Goal: Task Accomplishment & Management: Use online tool/utility

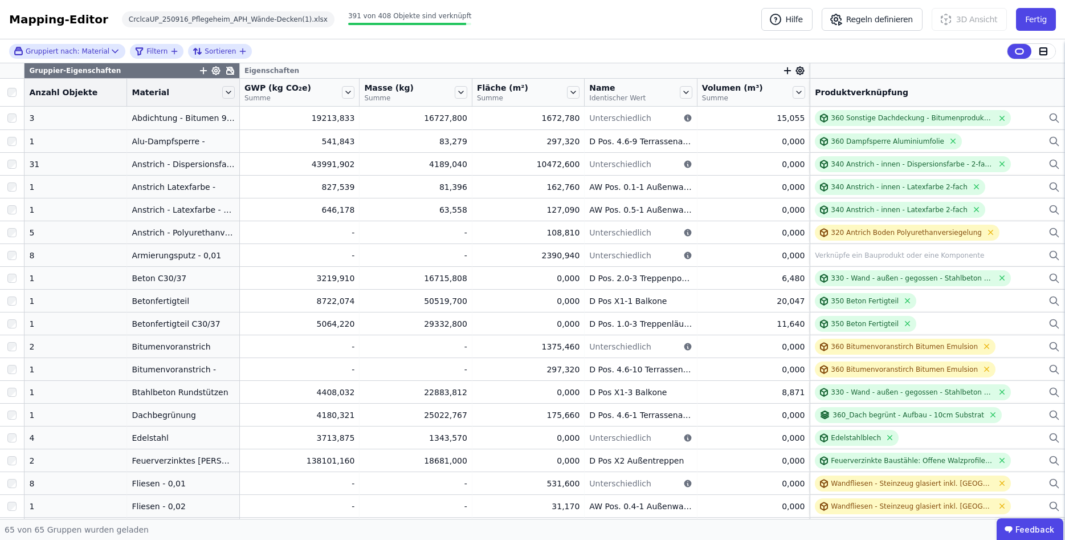
scroll to position [957, 0]
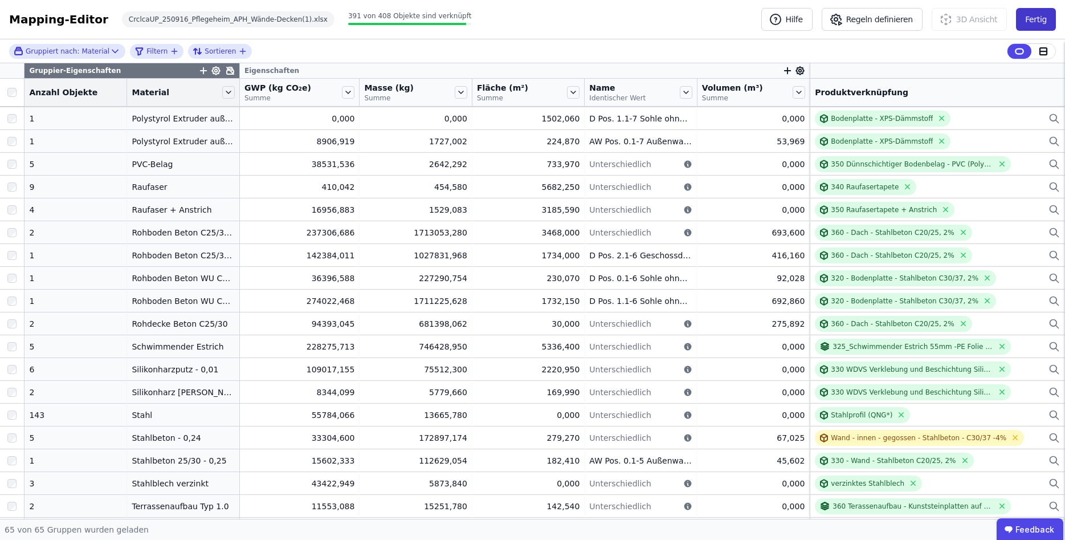
click at [1036, 22] on button "Fertig" at bounding box center [1036, 19] width 40 height 23
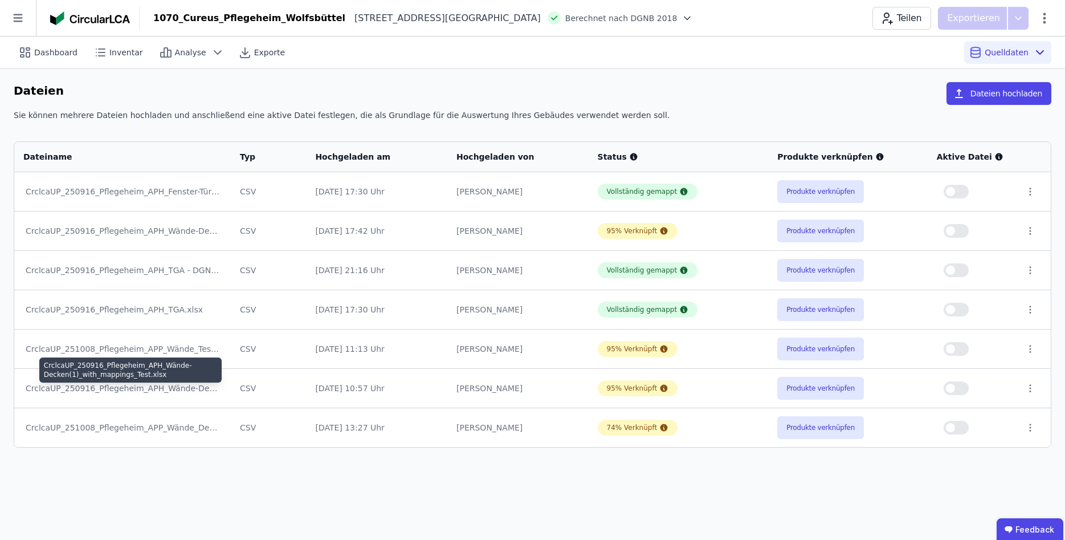
click at [173, 390] on div "CrclcaUP_250916_Pflegeheim_APH_Wände-Decken(1)_with_mappings_Test.xlsx" at bounding box center [123, 387] width 194 height 11
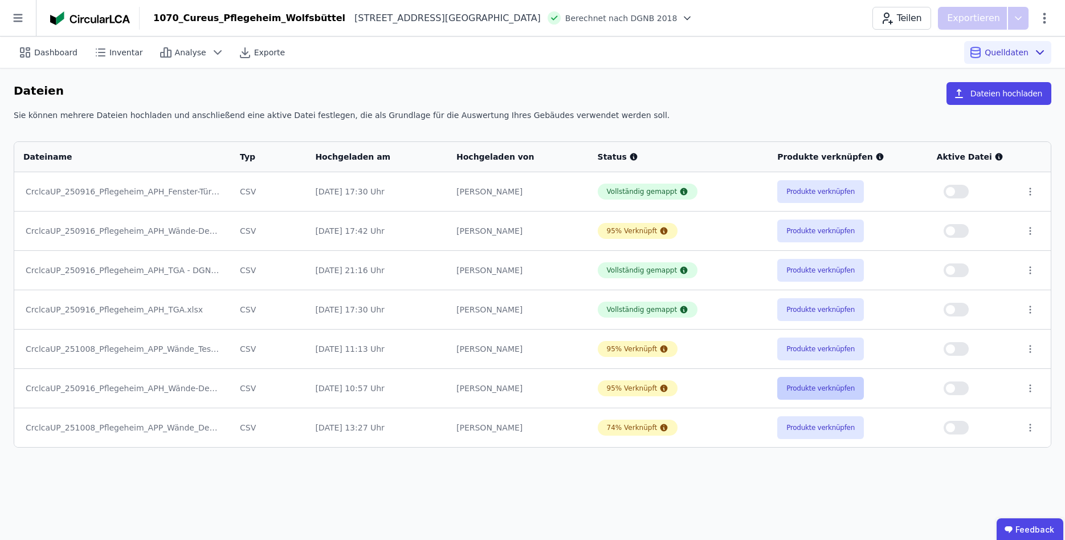
click at [836, 393] on button "Produkte verknüpfen" at bounding box center [820, 388] width 87 height 23
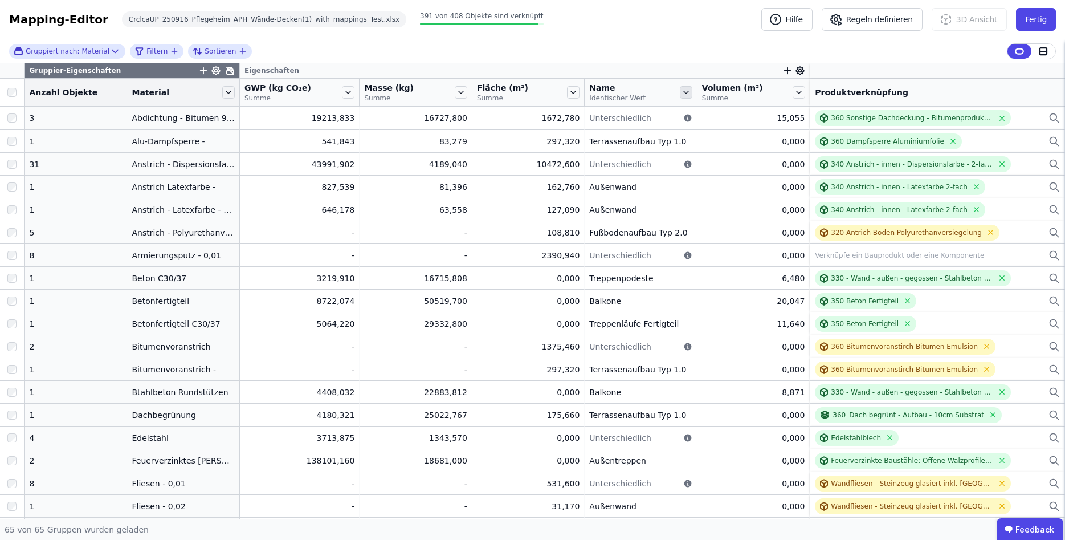
click at [680, 92] on icon at bounding box center [686, 92] width 13 height 13
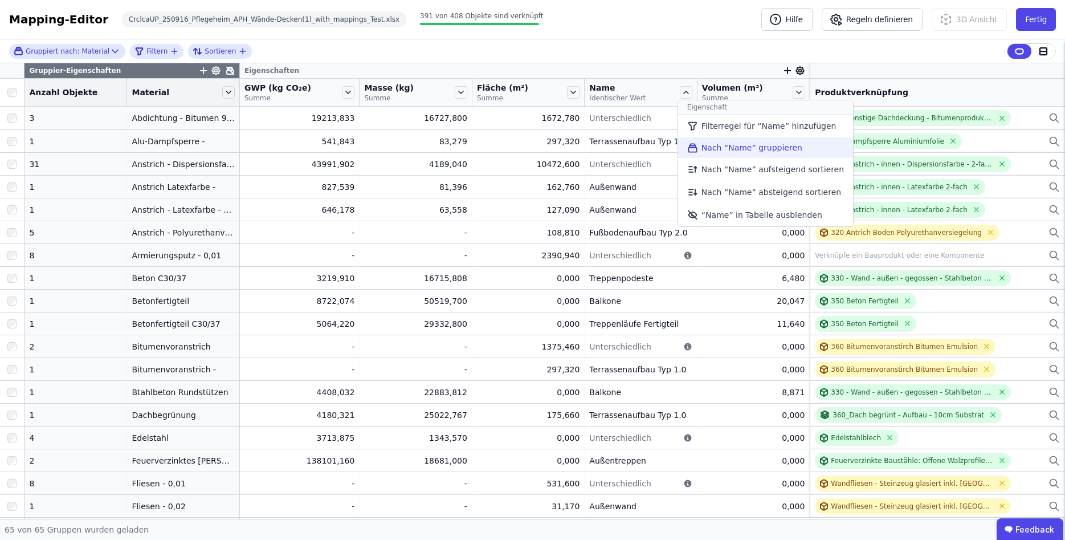
click at [780, 149] on li "Nach “Name” gruppieren" at bounding box center [765, 147] width 175 height 21
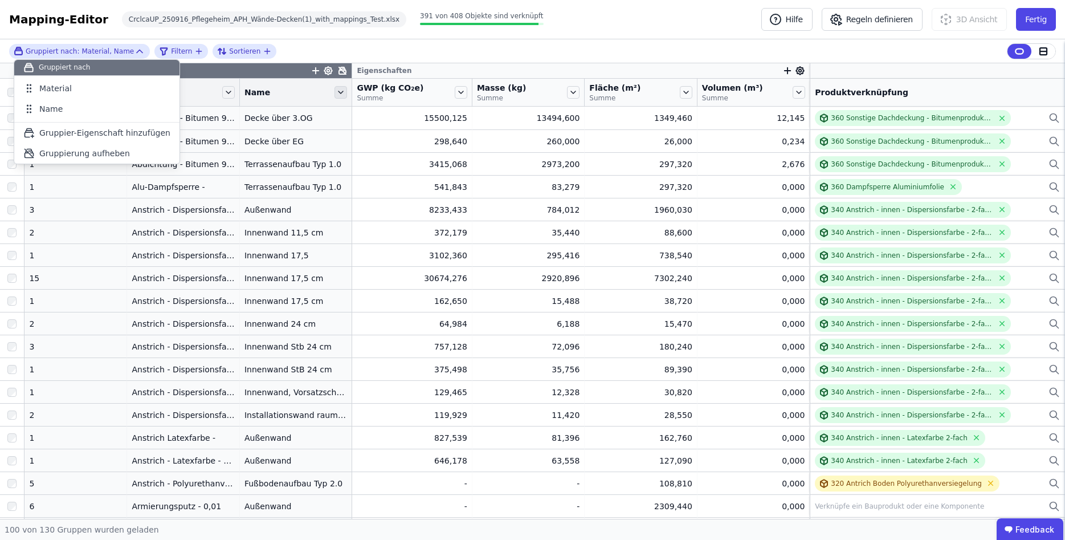
click at [338, 93] on icon at bounding box center [340, 92] width 5 height 2
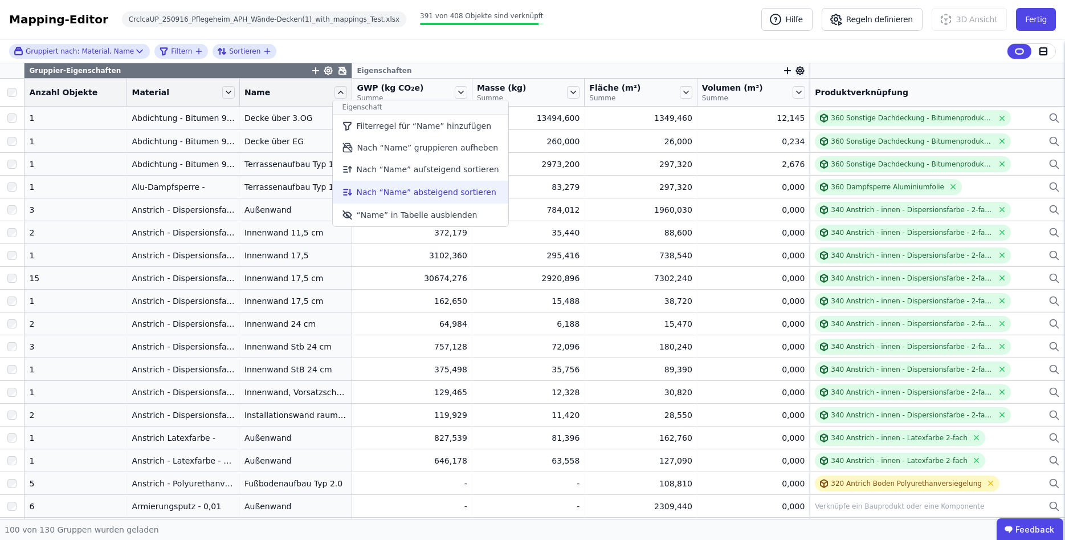
click at [438, 197] on li "Nach “Name” absteigend sortieren" at bounding box center [420, 192] width 175 height 23
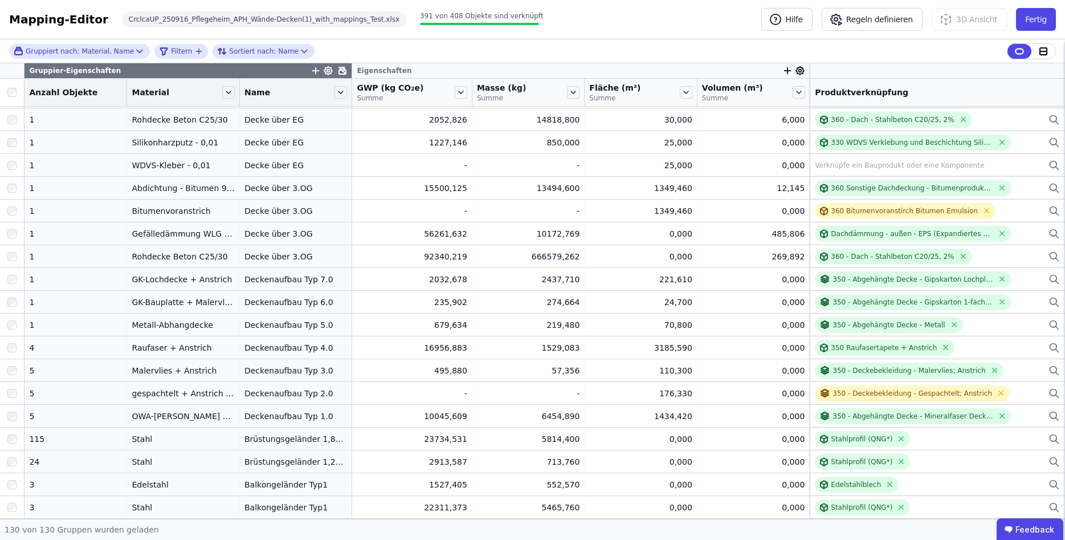
scroll to position [2551, 0]
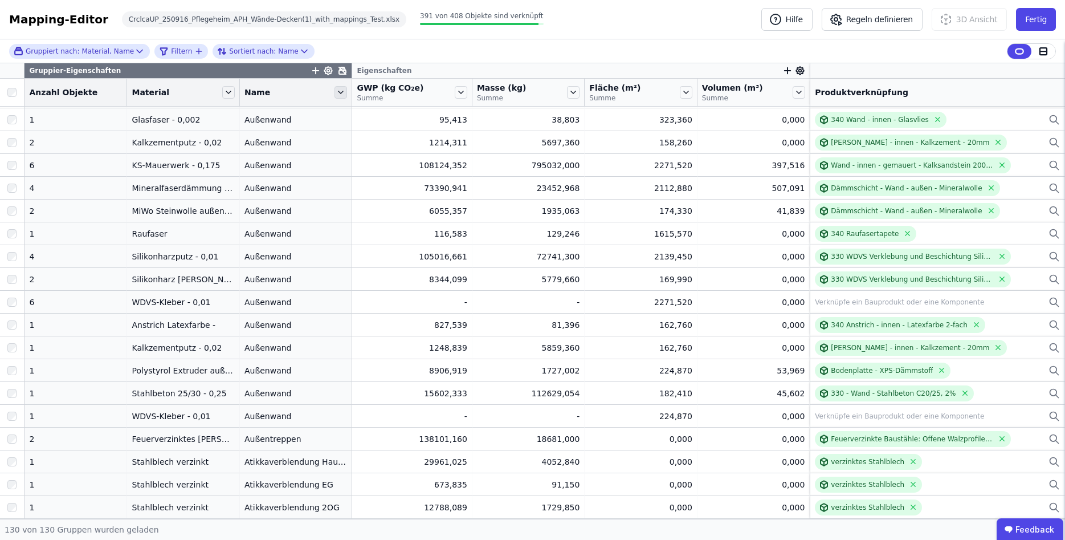
click at [334, 92] on icon at bounding box center [340, 92] width 13 height 13
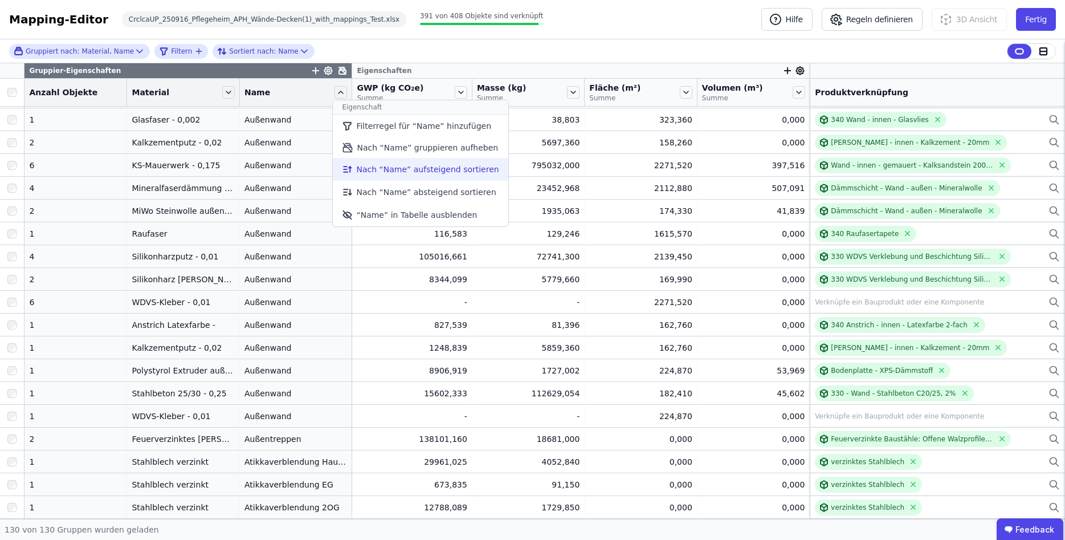
click at [438, 169] on li "Nach “Name” aufsteigend sortieren" at bounding box center [420, 169] width 175 height 23
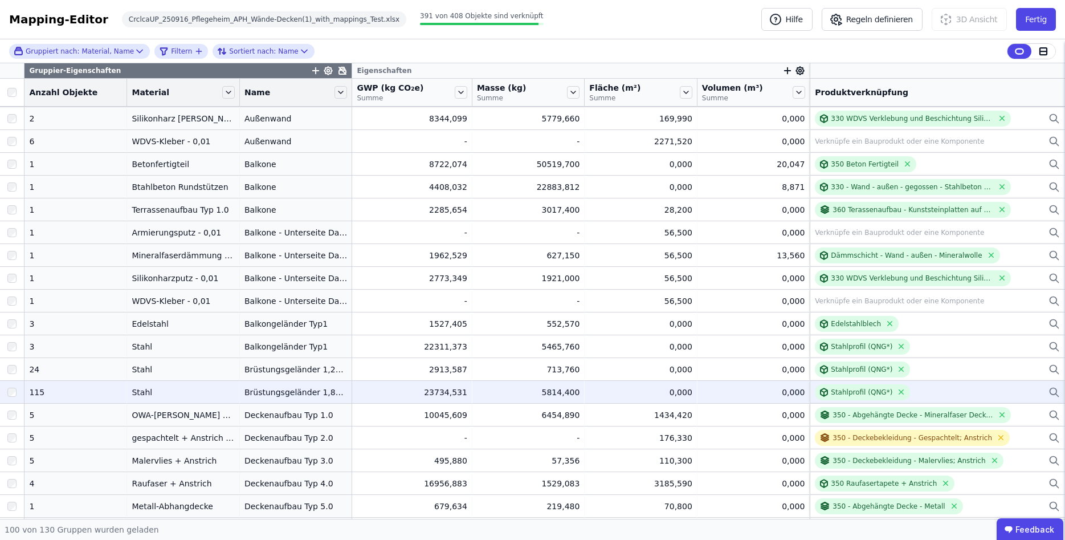
scroll to position [718, 0]
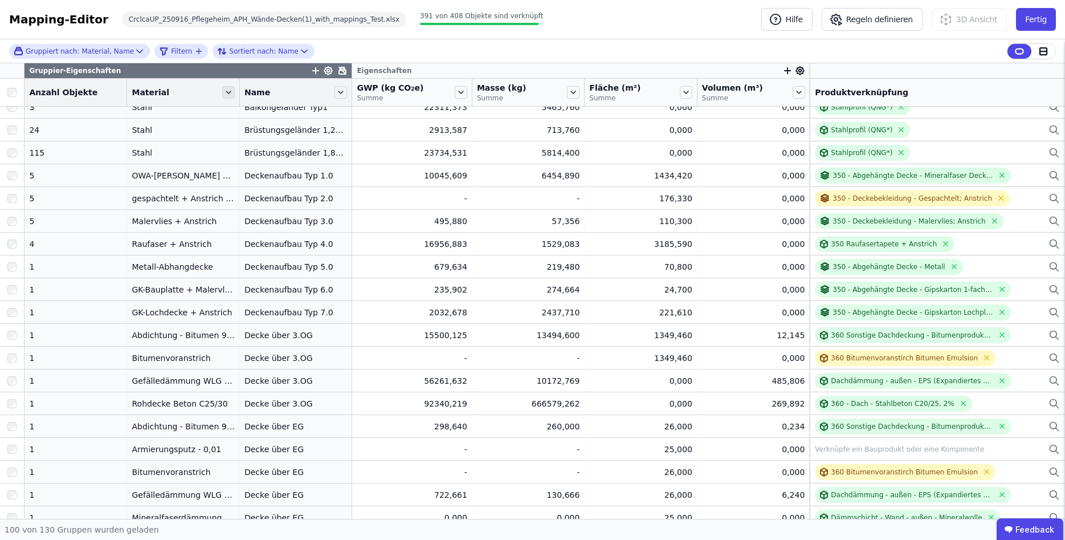
click at [226, 93] on icon at bounding box center [228, 92] width 5 height 2
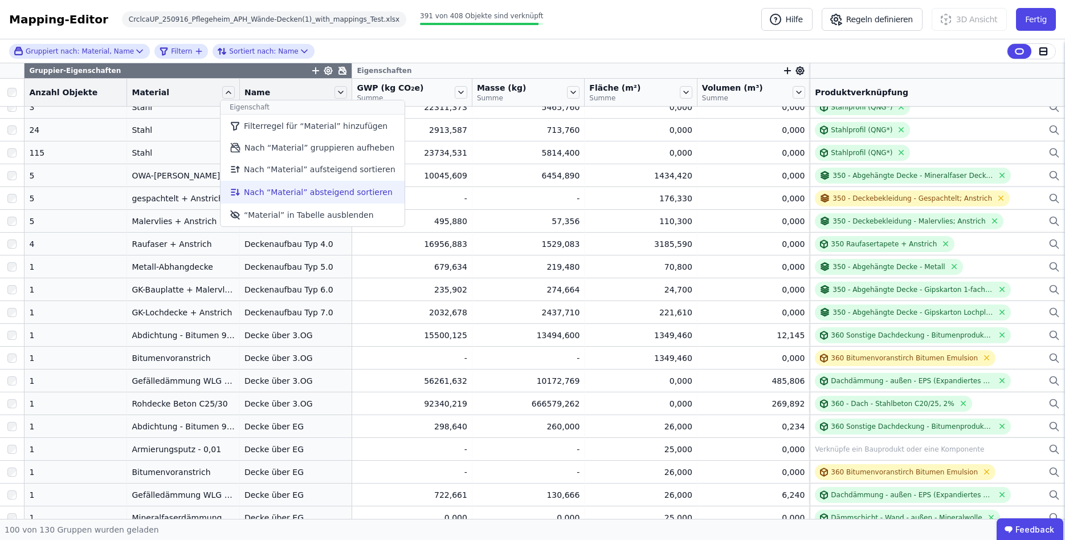
click at [259, 198] on li "Nach “Material” absteigend sortieren" at bounding box center [313, 192] width 184 height 23
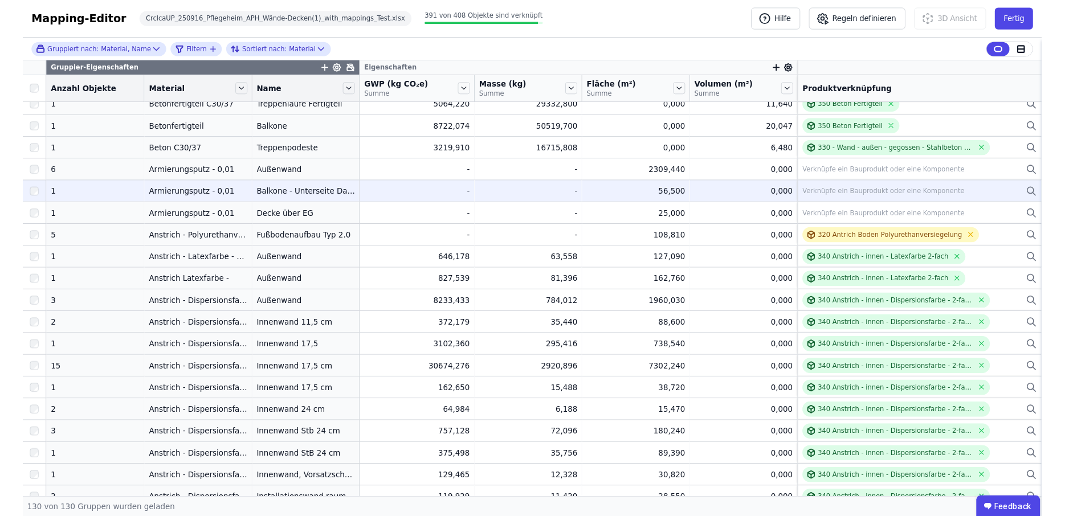
scroll to position [2551, 0]
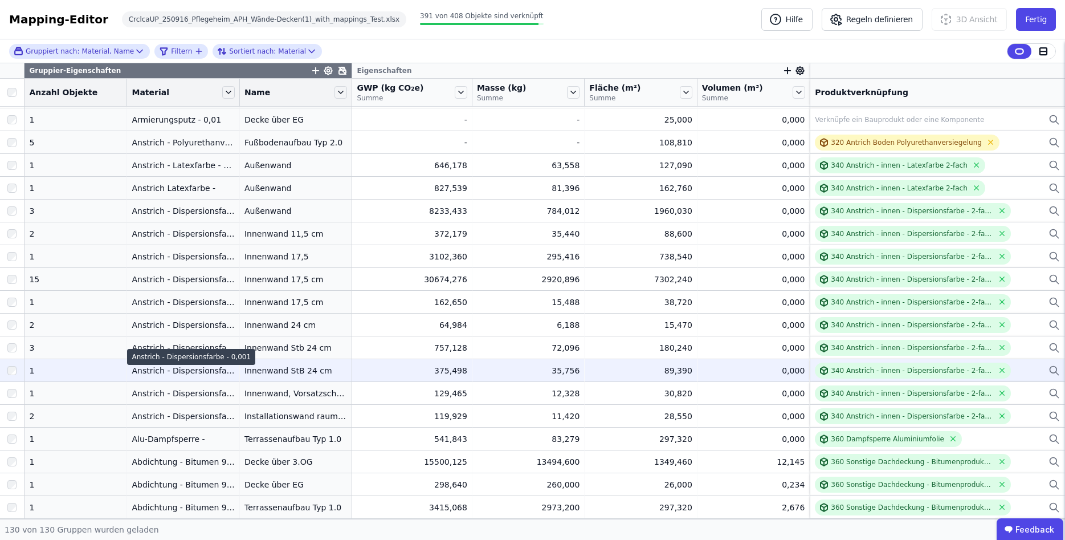
click at [191, 365] on div "Anstrich - Dispersionsfarbe - 0,001" at bounding box center [183, 370] width 103 height 11
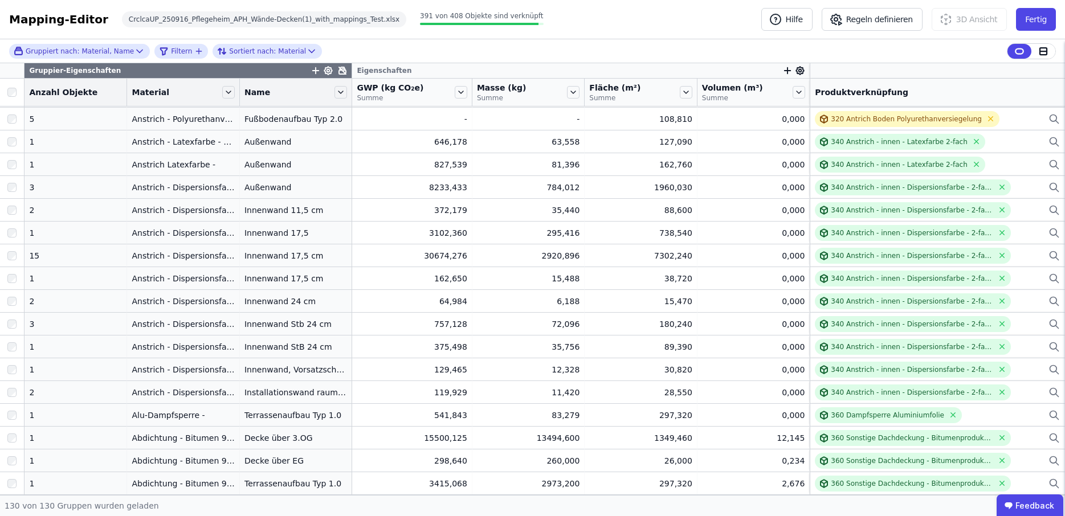
scroll to position [477, 0]
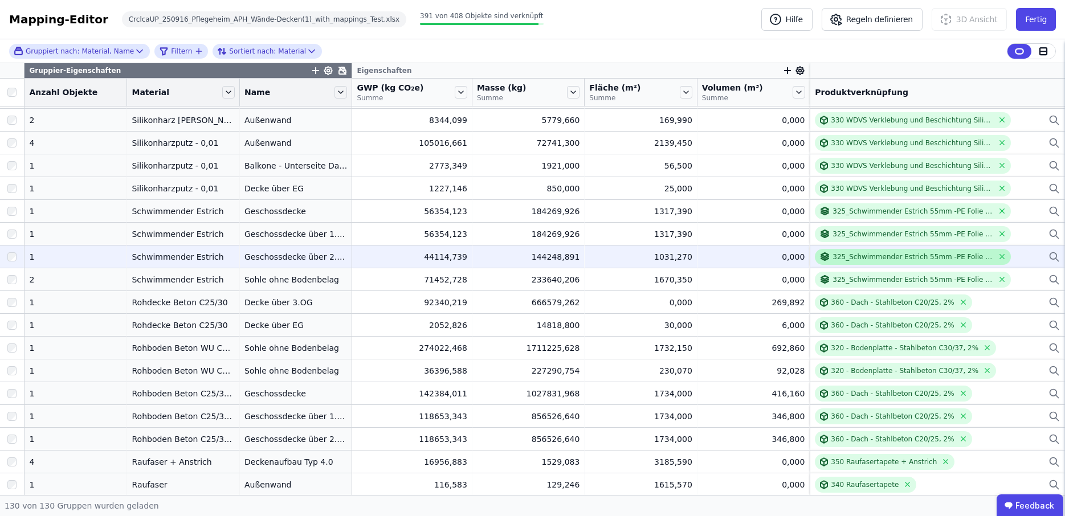
click at [924, 258] on div "325_Schwimmender Estrich 55mm -PE Folie - EPS 95mm -Bitumenbahn" at bounding box center [912, 256] width 161 height 9
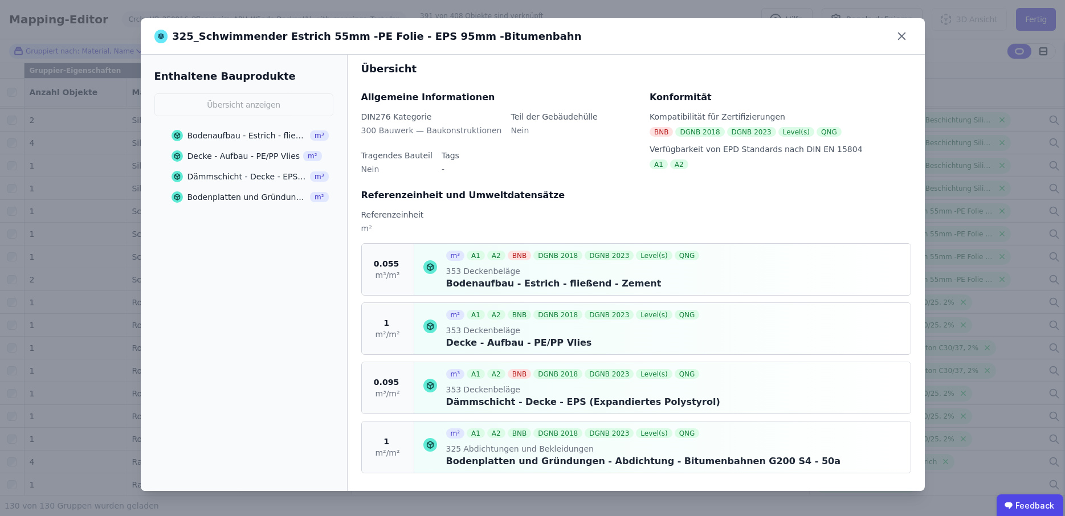
scroll to position [10, 0]
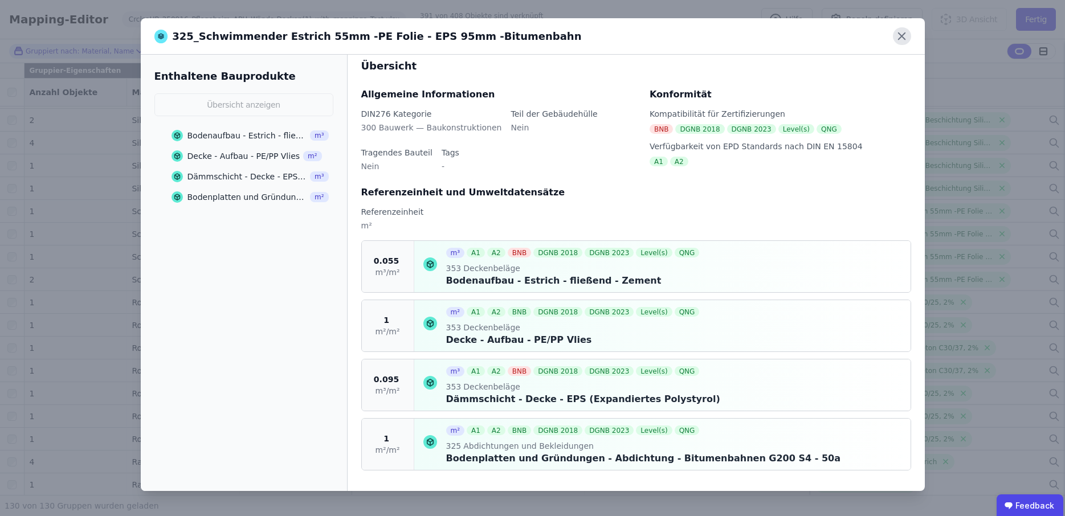
click at [905, 35] on icon at bounding box center [902, 36] width 18 height 18
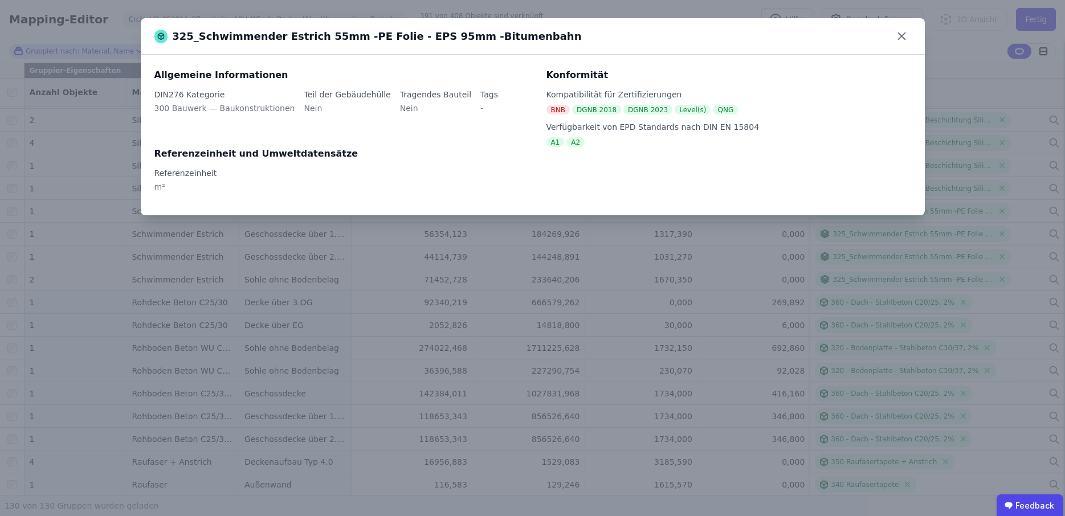
scroll to position [0, 0]
